Goal: Task Accomplishment & Management: Manage account settings

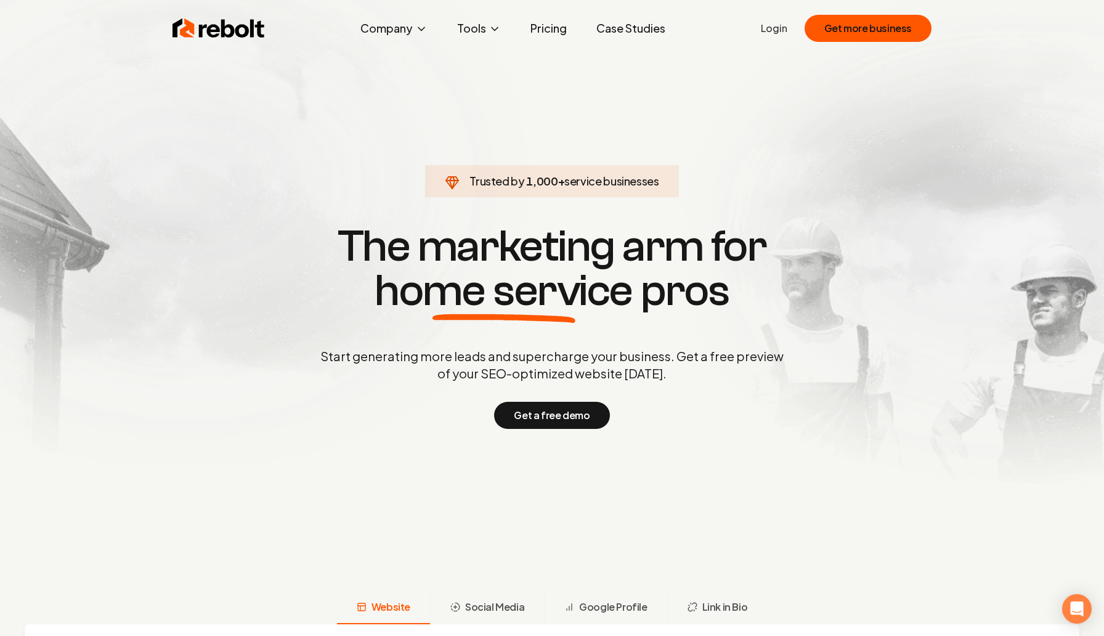
click at [567, 31] on link "Login" at bounding box center [774, 28] width 26 height 15
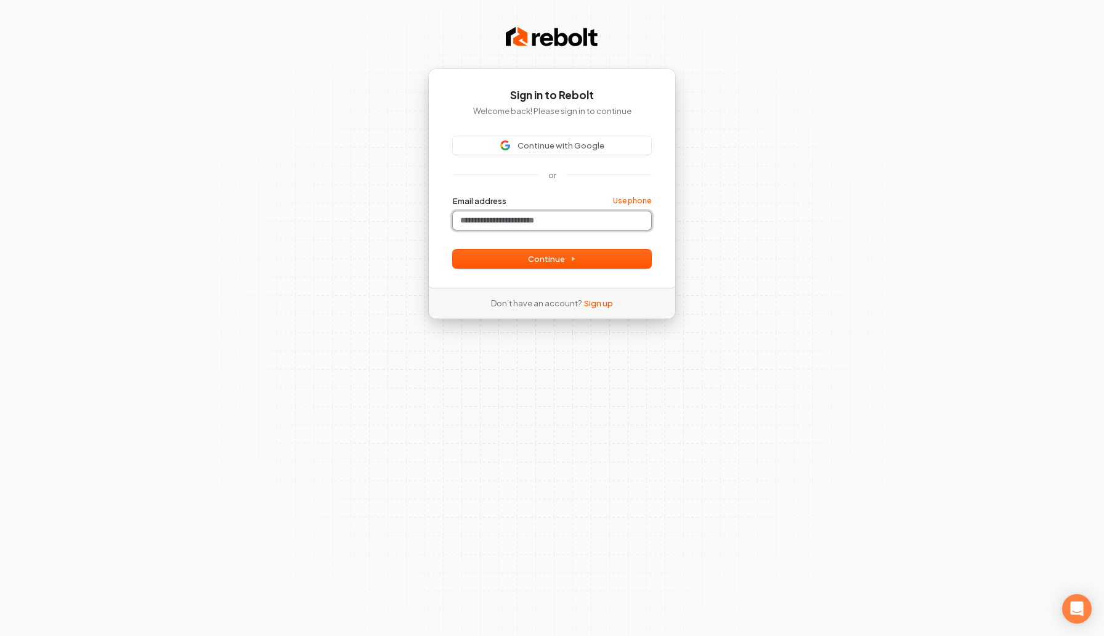
click at [542, 214] on input "Email address" at bounding box center [552, 220] width 198 height 18
click at [529, 145] on span "Continue with Google" at bounding box center [561, 145] width 87 height 11
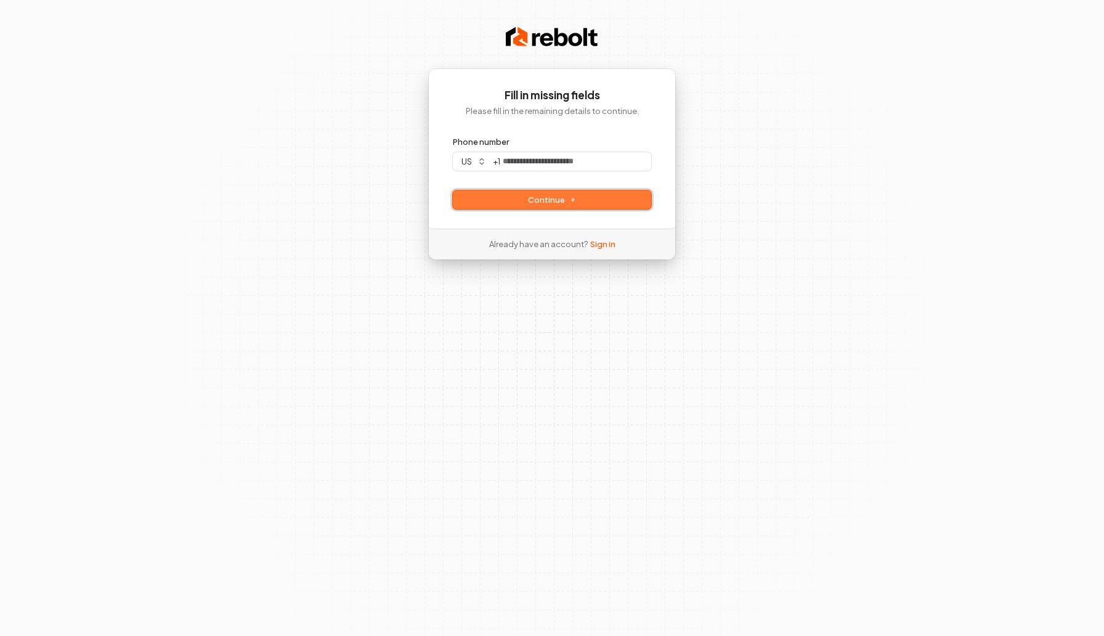
click at [547, 208] on button "Continue" at bounding box center [552, 199] width 198 height 18
click at [596, 254] on div "Already have an account? Sign in" at bounding box center [552, 244] width 166 height 31
click at [596, 248] on link "Sign in" at bounding box center [602, 243] width 25 height 11
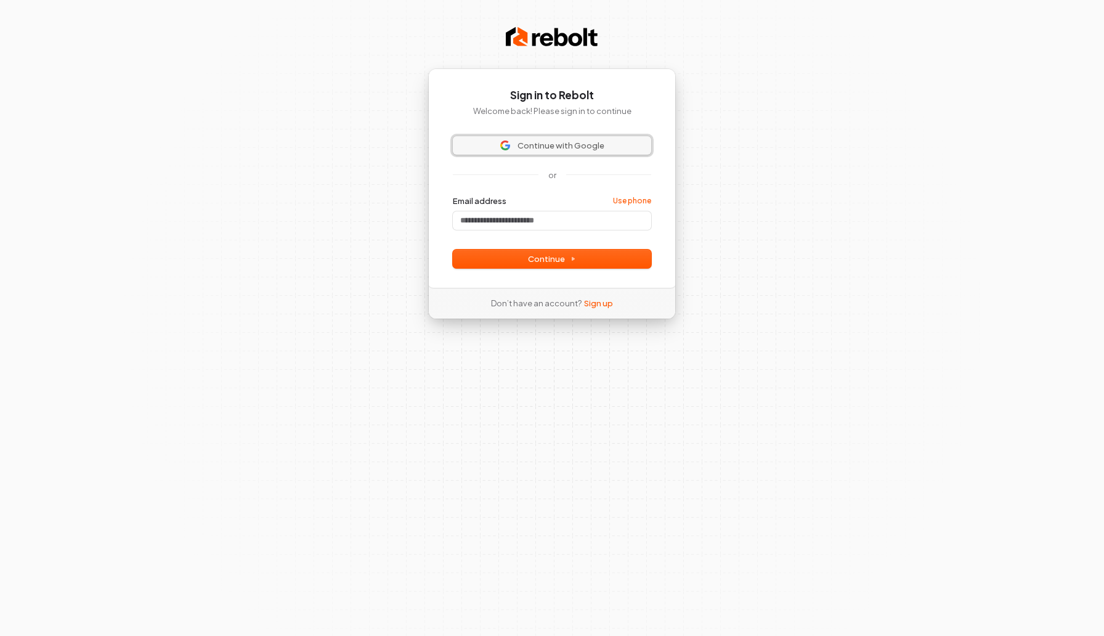
click at [501, 143] on span "Continue with Google" at bounding box center [552, 145] width 184 height 11
